Goal: Task Accomplishment & Management: Complete application form

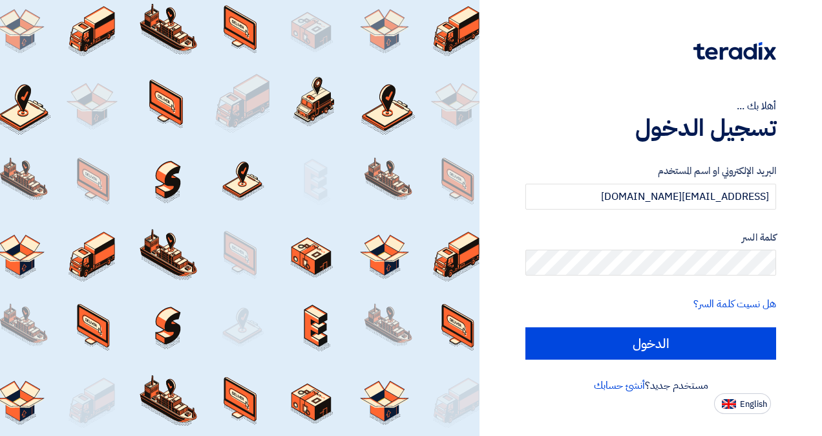
click at [670, 337] on input "الدخول" at bounding box center [651, 343] width 251 height 32
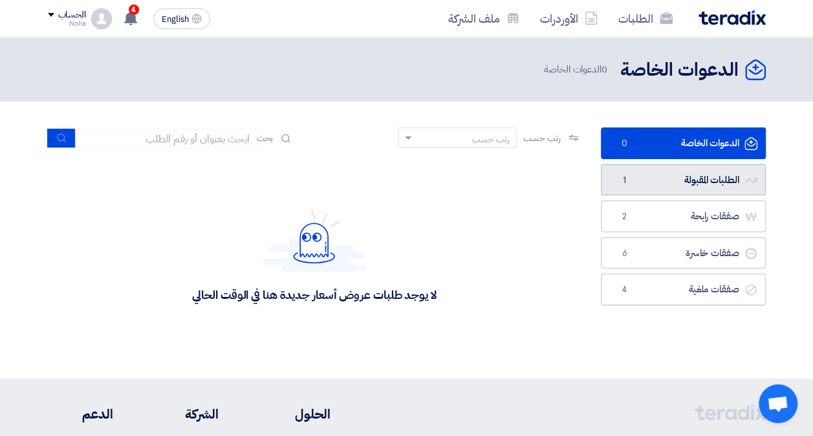
click at [719, 184] on link "الطلبات المقبولة الطلبات المقبولة 1" at bounding box center [683, 180] width 165 height 32
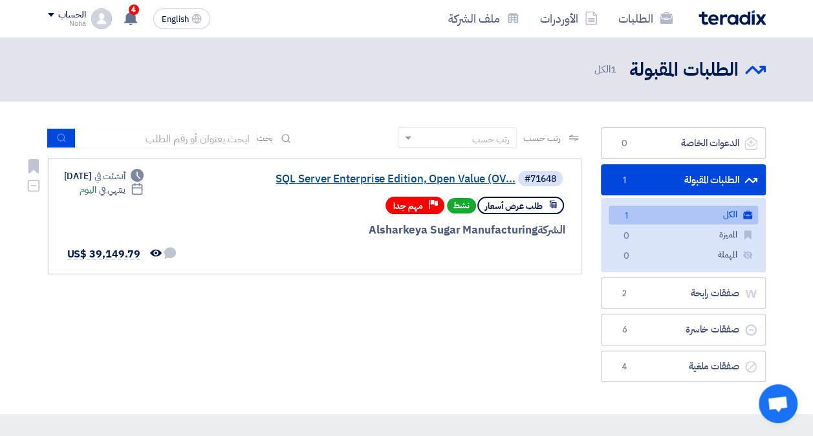
click at [359, 183] on link "SQL Server Enterprise Edition, Open Value (OV..." at bounding box center [386, 179] width 259 height 12
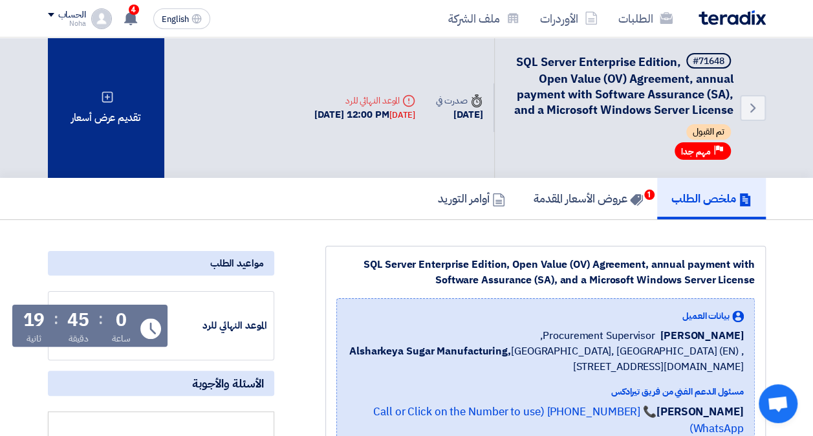
click at [110, 94] on icon at bounding box center [107, 97] width 13 height 13
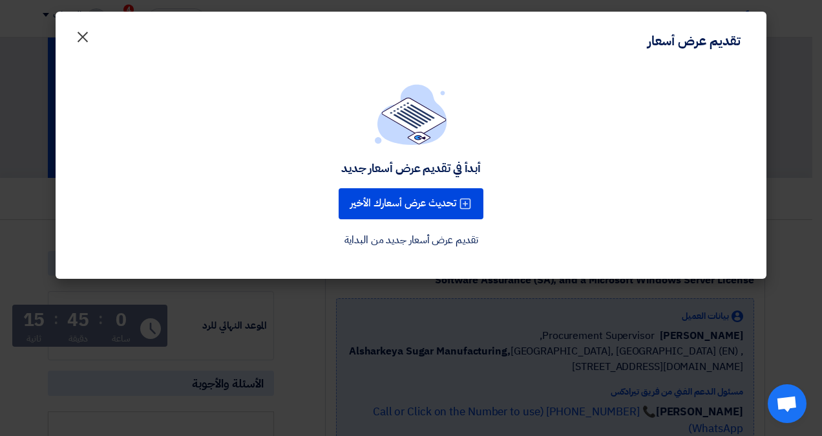
click at [85, 39] on span "×" at bounding box center [83, 36] width 16 height 39
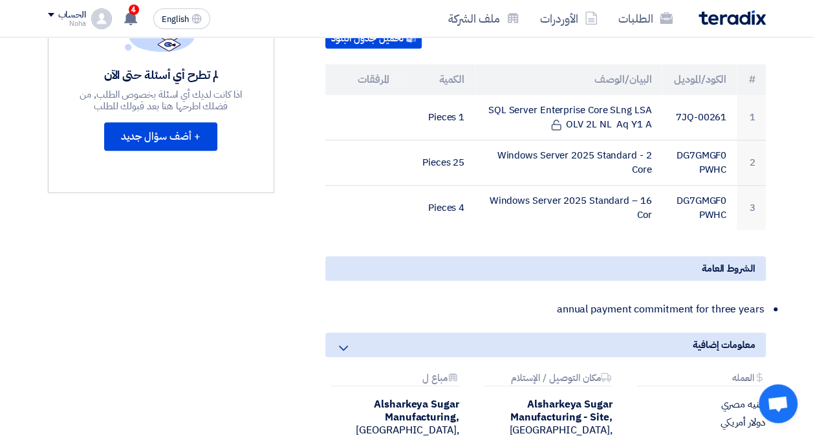
scroll to position [388, 0]
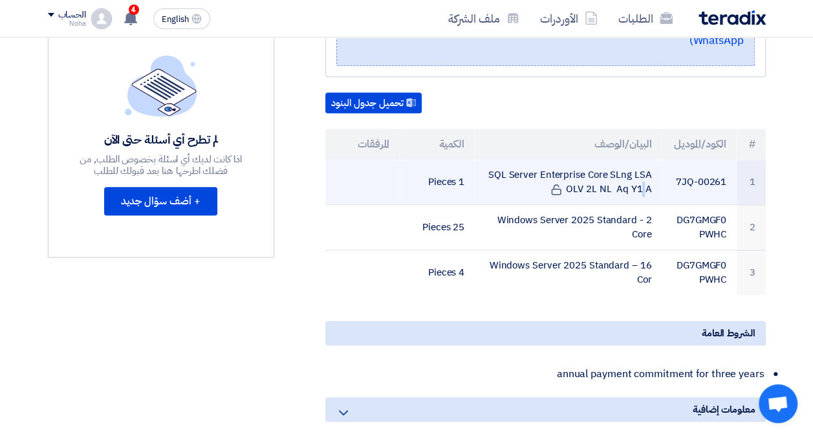
drag, startPoint x: 650, startPoint y: 169, endPoint x: 493, endPoint y: 153, distance: 158.6
click at [493, 160] on td "SQL Server Enterprise Core SLng LSA OLV 2L NL Aq Y1 A" at bounding box center [568, 182] width 187 height 45
drag, startPoint x: 495, startPoint y: 159, endPoint x: 504, endPoint y: 166, distance: 11.5
click at [504, 166] on td "SQL Server Enterprise Core SLng LSA OLV 2L NL Aq Y1 A" at bounding box center [568, 182] width 187 height 45
drag, startPoint x: 504, startPoint y: 166, endPoint x: 494, endPoint y: 158, distance: 13.3
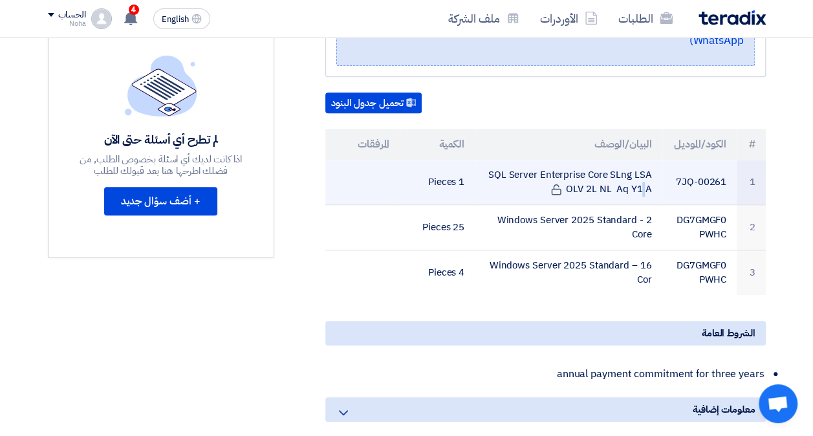
click at [494, 160] on td "SQL Server Enterprise Core SLng LSA OLV 2L NL Aq Y1 A" at bounding box center [568, 182] width 187 height 45
click at [483, 174] on td "SQL Server Enterprise Core SLng LSA OLV 2L NL Aq Y1 A" at bounding box center [568, 182] width 187 height 45
drag, startPoint x: 493, startPoint y: 156, endPoint x: 648, endPoint y: 172, distance: 155.9
click at [648, 172] on td "SQL Server Enterprise Core SLng LSA OLV 2L NL Aq Y1 A" at bounding box center [568, 182] width 187 height 45
click at [648, 168] on td "SQL Server Enterprise Core SLng LSA OLV 2L NL Aq Y1 A" at bounding box center [568, 182] width 187 height 45
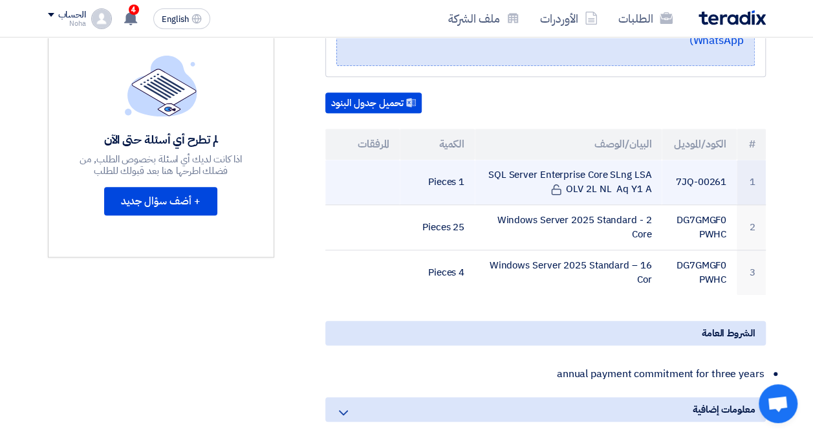
click at [523, 172] on td "SQL Server Enterprise Core SLng LSA OLV 2L NL Aq Y1 A" at bounding box center [568, 182] width 187 height 45
drag, startPoint x: 649, startPoint y: 173, endPoint x: 521, endPoint y: 158, distance: 128.9
click at [521, 160] on td "SQL Server Enterprise Core SLng LSA OLV 2L NL Aq Y1 A" at bounding box center [568, 182] width 187 height 45
drag, startPoint x: 521, startPoint y: 158, endPoint x: 493, endPoint y: 156, distance: 27.8
click at [493, 160] on td "SQL Server Enterprise Core SLng LSA OLV 2L NL Aq Y1 A" at bounding box center [568, 182] width 187 height 45
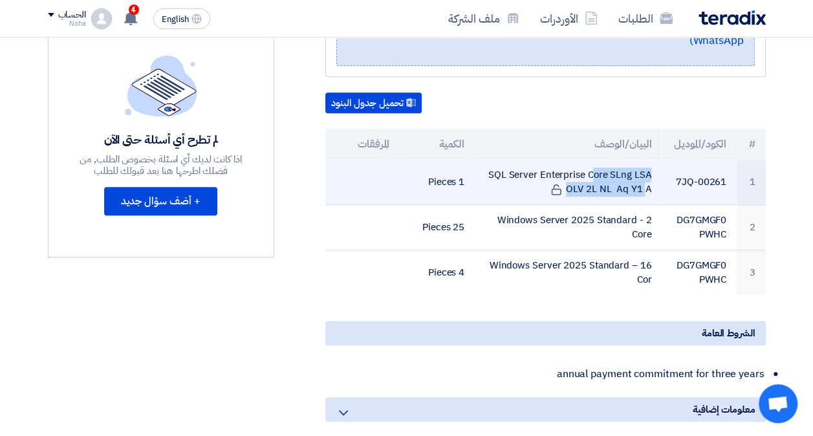
click at [493, 160] on td "SQL Server Enterprise Core SLng LSA OLV 2L NL Aq Y1 A" at bounding box center [568, 182] width 187 height 45
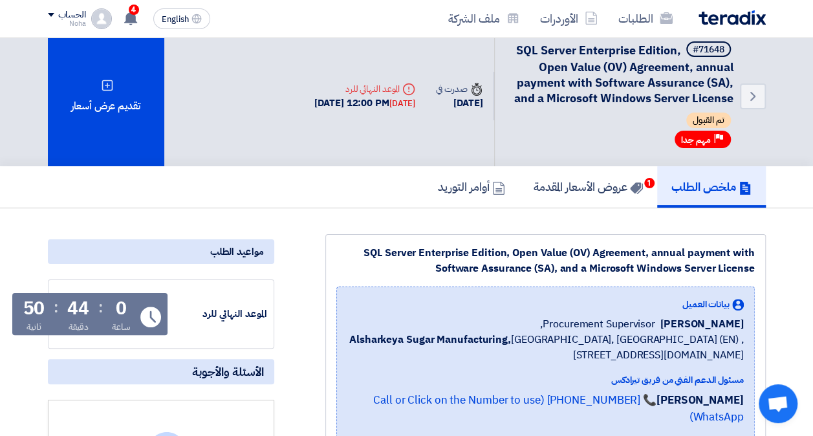
scroll to position [0, 0]
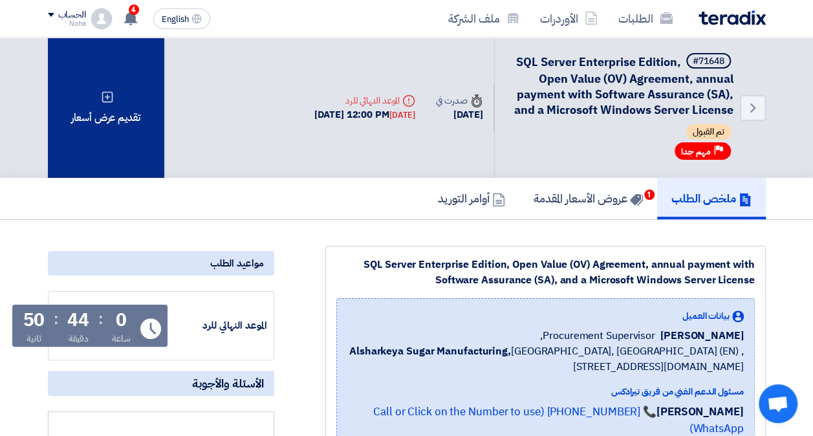
click at [142, 112] on div "تقديم عرض أسعار" at bounding box center [106, 107] width 116 height 140
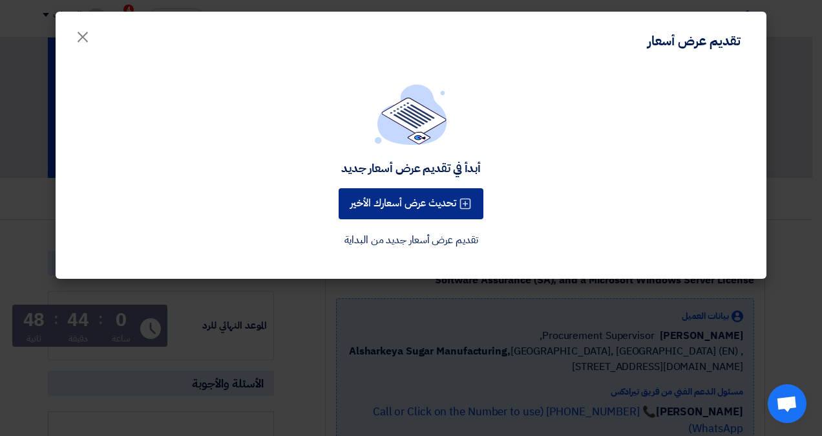
click at [443, 205] on button "تحديث عرض أسعارك الأخير" at bounding box center [411, 203] width 145 height 31
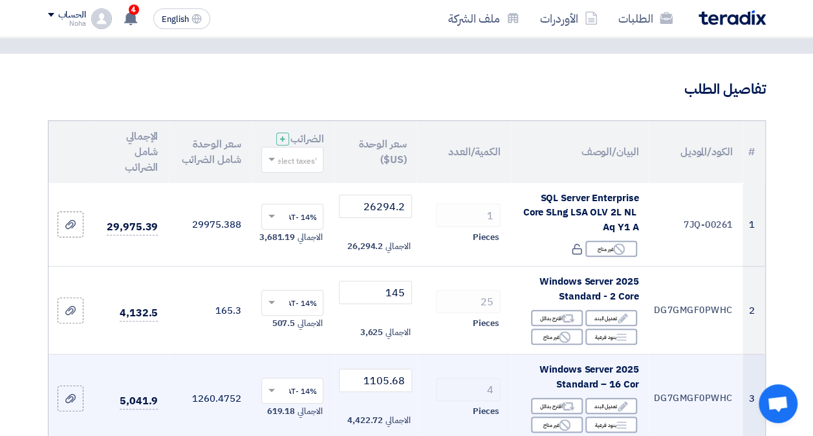
scroll to position [65, 0]
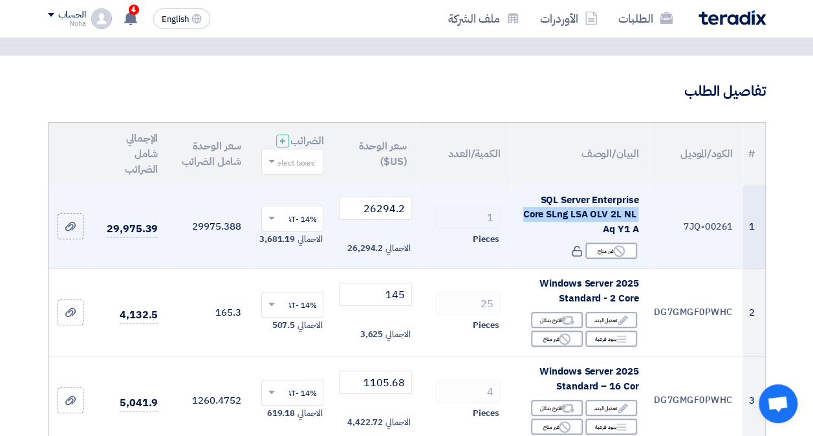
drag, startPoint x: 540, startPoint y: 206, endPoint x: 640, endPoint y: 236, distance: 104.1
click at [640, 236] on td "SQL Server Enterprise Core SLng LSA OLV 2L NL Aq Y1 A Reject غير متاح" at bounding box center [580, 226] width 138 height 83
click at [636, 236] on span "SQL Server Enterprise Core SLng LSA OLV 2L NL Aq Y1 A" at bounding box center [581, 214] width 116 height 43
click at [639, 237] on td "SQL Server Enterprise Core SLng LSA OLV 2L NL Aq Y1 A Reject غير متاح" at bounding box center [580, 226] width 138 height 83
click at [570, 237] on div "SQL Server Enterprise Core SLng LSA OLV 2L NL Aq Y1 A" at bounding box center [579, 215] width 117 height 44
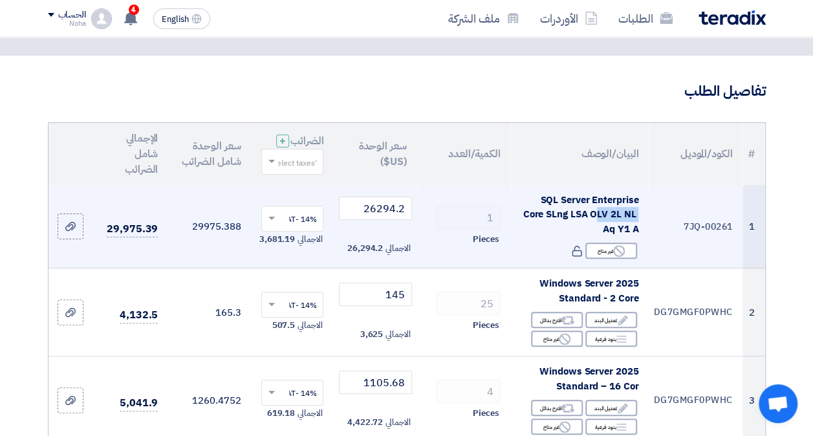
drag, startPoint x: 637, startPoint y: 238, endPoint x: 599, endPoint y: 229, distance: 39.2
click at [599, 229] on span "SQL Server Enterprise Core SLng LSA OLV 2L NL Aq Y1 A" at bounding box center [581, 214] width 116 height 43
drag, startPoint x: 599, startPoint y: 229, endPoint x: 539, endPoint y: 208, distance: 63.6
click at [541, 208] on span "SQL Server Enterprise Core SLng LSA OLV 2L NL Aq Y1 A" at bounding box center [581, 214] width 116 height 43
drag, startPoint x: 539, startPoint y: 208, endPoint x: 616, endPoint y: 235, distance: 81.4
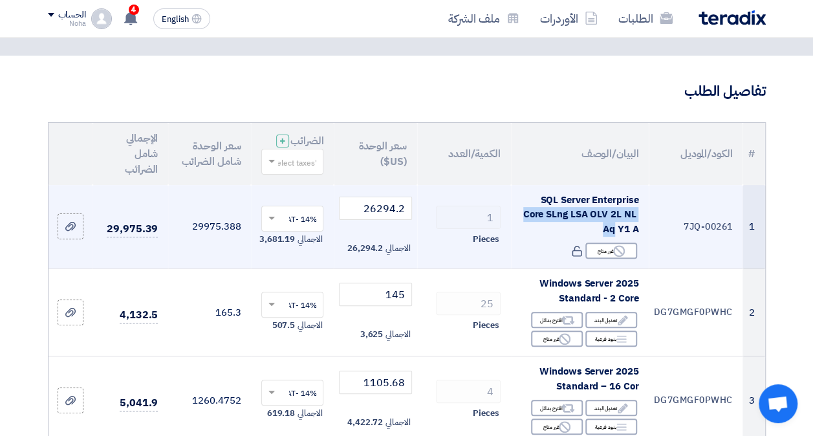
click at [616, 235] on span "SQL Server Enterprise Core SLng LSA OLV 2L NL Aq Y1 A" at bounding box center [581, 214] width 116 height 43
click at [615, 235] on span "SQL Server Enterprise Core SLng LSA OLV 2L NL Aq Y1 A" at bounding box center [581, 214] width 116 height 43
click at [615, 234] on span "SQL Server Enterprise Core SLng LSA OLV 2L NL Aq Y1 A" at bounding box center [581, 214] width 116 height 43
click at [614, 234] on span "SQL Server Enterprise Core SLng LSA OLV 2L NL Aq Y1 A" at bounding box center [581, 214] width 116 height 43
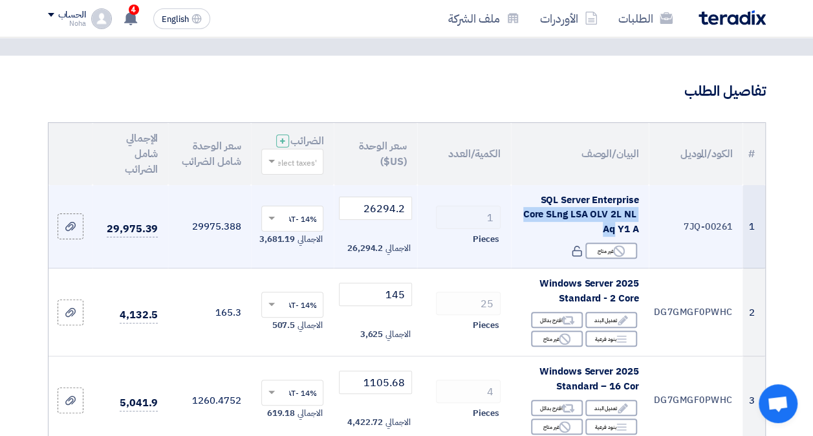
drag, startPoint x: 614, startPoint y: 234, endPoint x: 608, endPoint y: 238, distance: 7.5
click at [608, 236] on span "SQL Server Enterprise Core SLng LSA OLV 2L NL Aq Y1 A" at bounding box center [581, 214] width 116 height 43
click at [606, 236] on span "SQL Server Enterprise Core SLng LSA OLV 2L NL Aq Y1 A" at bounding box center [581, 214] width 116 height 43
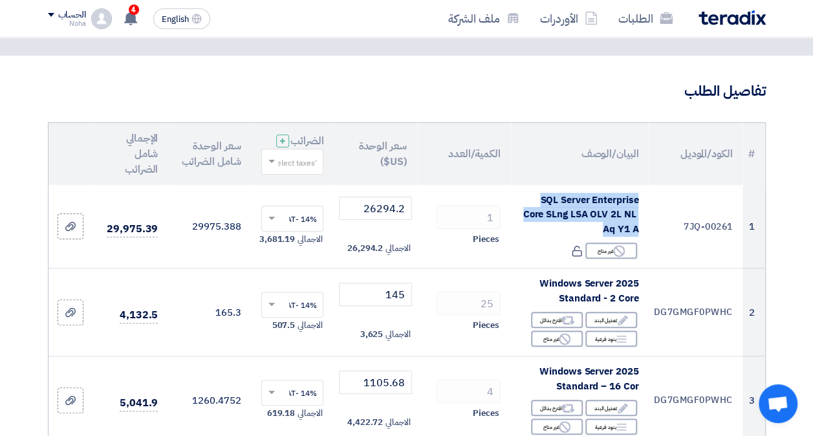
copy td "SQL Server Enterprise Core SLng LSA OLV 2L NL Aq Y1 A"
click at [129, 17] on use at bounding box center [130, 18] width 13 height 14
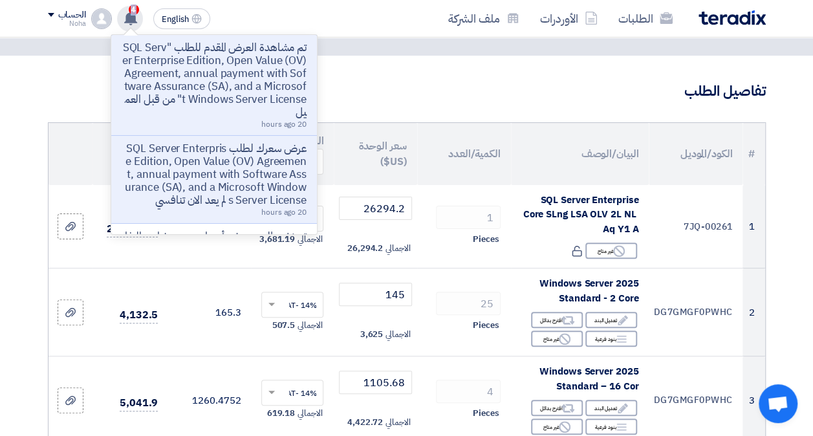
click at [129, 17] on use at bounding box center [130, 18] width 13 height 14
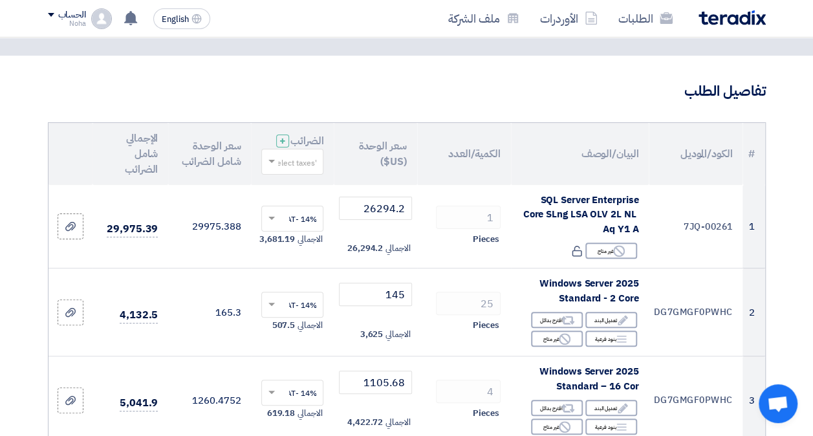
drag, startPoint x: 129, startPoint y: 17, endPoint x: 26, endPoint y: 68, distance: 114.5
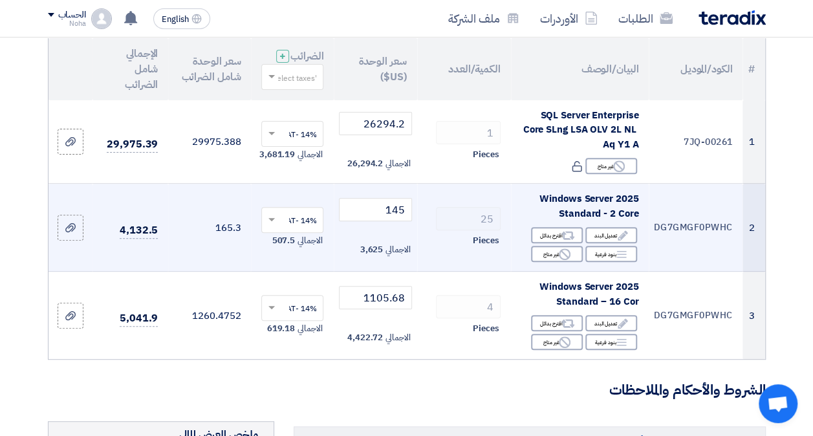
scroll to position [129, 0]
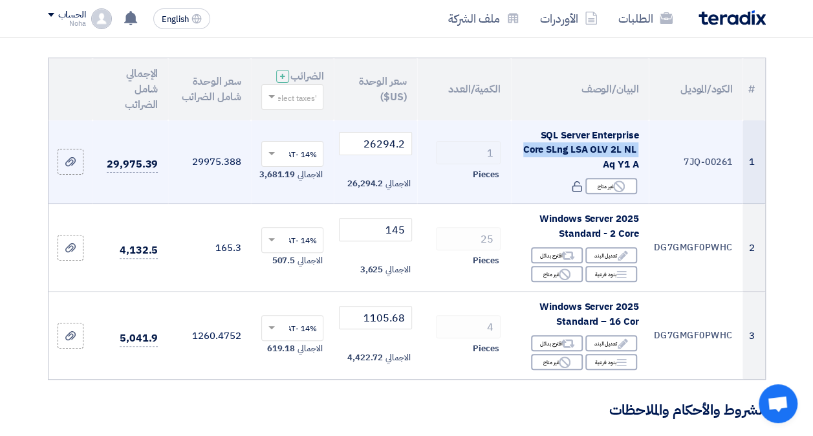
drag, startPoint x: 540, startPoint y: 142, endPoint x: 637, endPoint y: 171, distance: 100.6
click at [637, 171] on span "SQL Server Enterprise Core SLng LSA OLV 2L NL Aq Y1 A" at bounding box center [581, 149] width 116 height 43
drag, startPoint x: 581, startPoint y: 172, endPoint x: 573, endPoint y: 176, distance: 8.7
click at [581, 172] on div "SQL Server Enterprise Core SLng LSA OLV 2L NL Aq Y1 A" at bounding box center [579, 150] width 117 height 44
drag, startPoint x: 637, startPoint y: 175, endPoint x: 531, endPoint y: 137, distance: 112.7
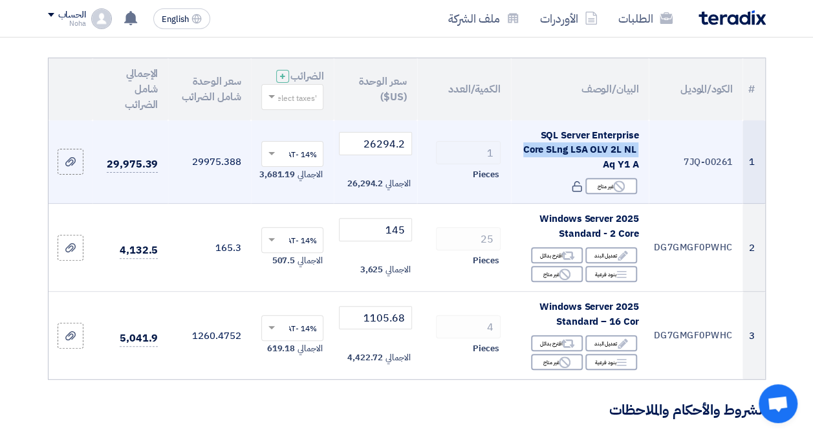
click at [531, 137] on td "SQL Server Enterprise Core SLng LSA OLV 2L NL Aq Y1 A Reject غير متاح" at bounding box center [580, 161] width 138 height 83
click at [564, 162] on span "SQL Server Enterprise Core SLng LSA OLV 2L NL Aq Y1 A" at bounding box center [581, 149] width 116 height 43
